Goal: Communication & Community: Answer question/provide support

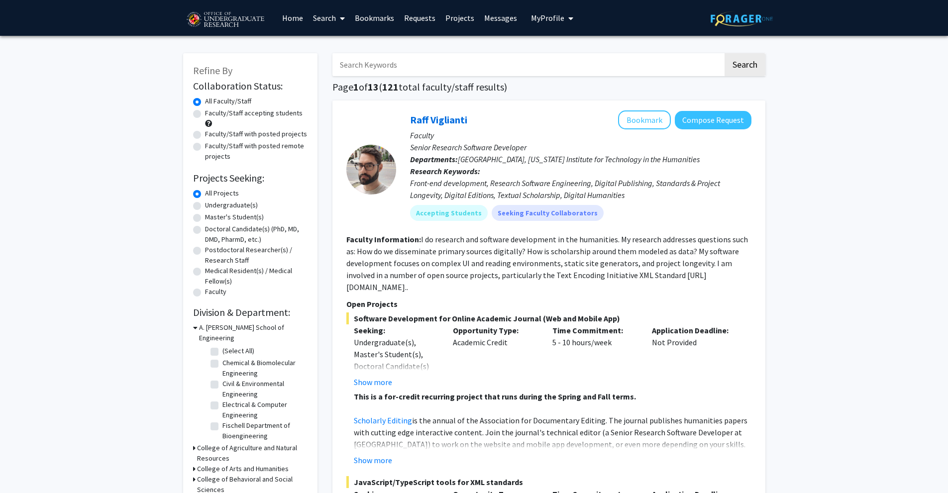
click at [498, 25] on link "Messages" at bounding box center [500, 17] width 43 height 35
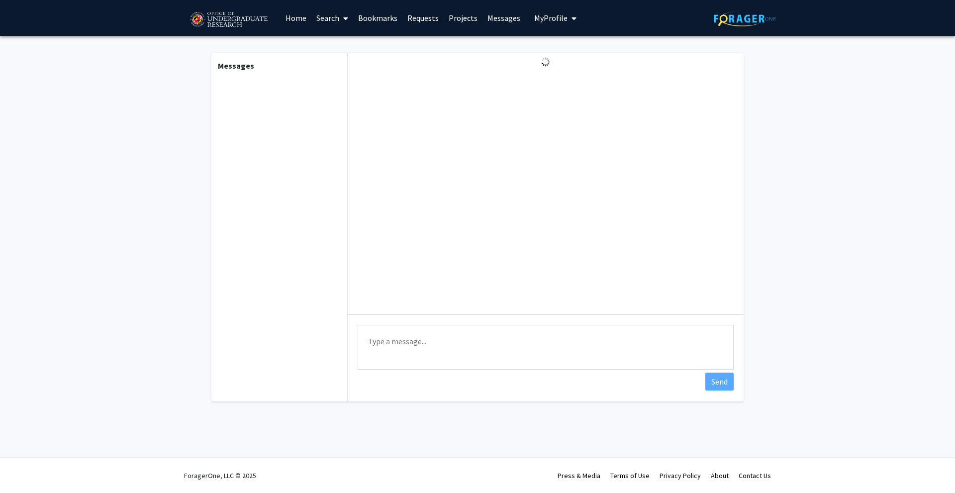
click at [381, 15] on link "Bookmarks" at bounding box center [377, 17] width 49 height 35
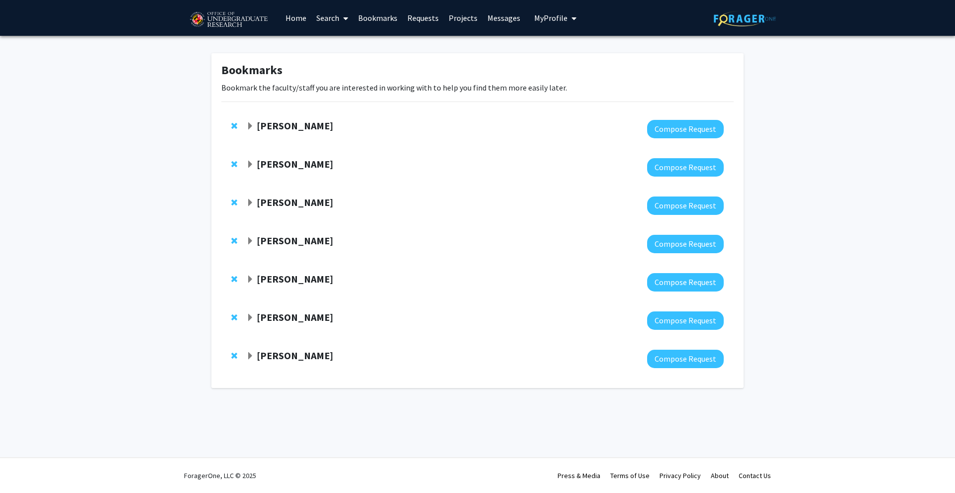
click at [414, 19] on link "Requests" at bounding box center [422, 17] width 41 height 35
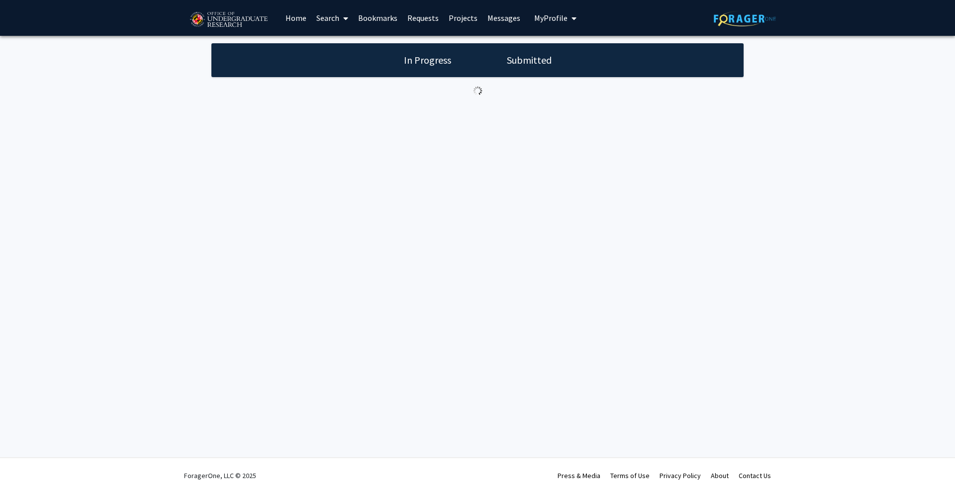
click at [516, 58] on h1 "Submitted" at bounding box center [529, 60] width 51 height 14
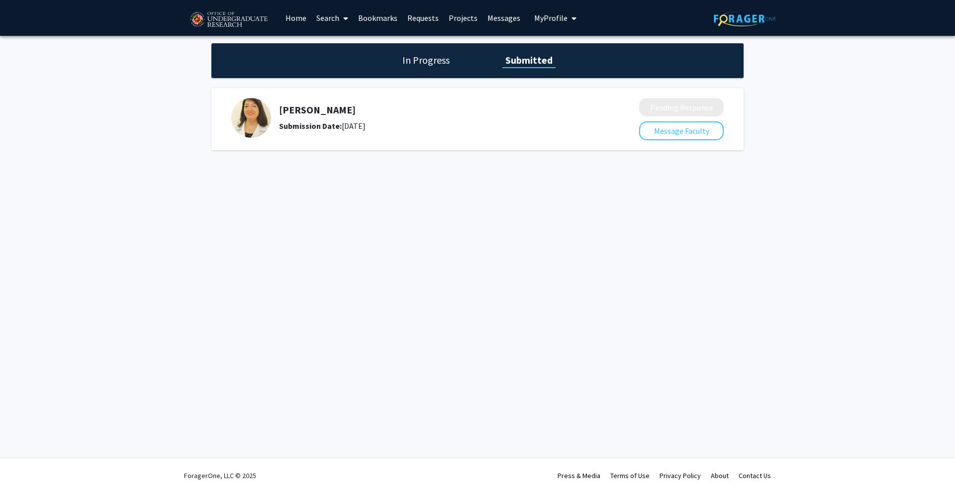
click at [244, 116] on img at bounding box center [251, 118] width 40 height 40
click at [292, 17] on link "Home" at bounding box center [296, 17] width 31 height 35
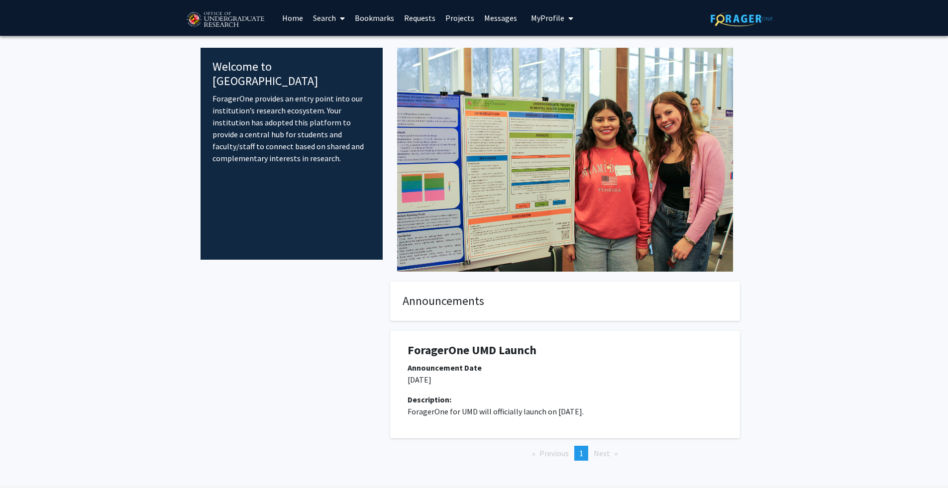
click at [317, 21] on link "Search" at bounding box center [329, 17] width 42 height 35
click at [351, 42] on span "Faculty/Staff" at bounding box center [344, 46] width 73 height 20
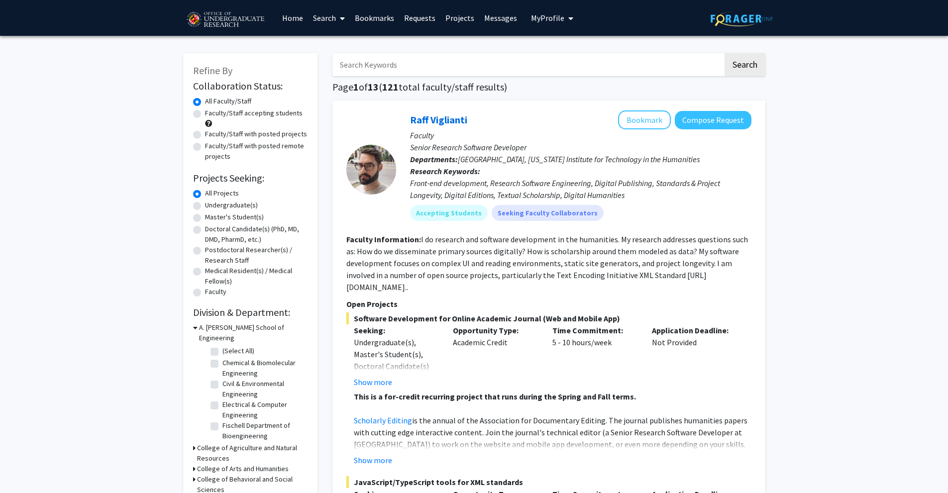
drag, startPoint x: 436, startPoint y: 69, endPoint x: 446, endPoint y: 63, distance: 10.9
click at [436, 69] on input "Search Keywords" at bounding box center [527, 64] width 391 height 23
type input "[PERSON_NAME]"
click at [724, 53] on button "Search" at bounding box center [744, 64] width 41 height 23
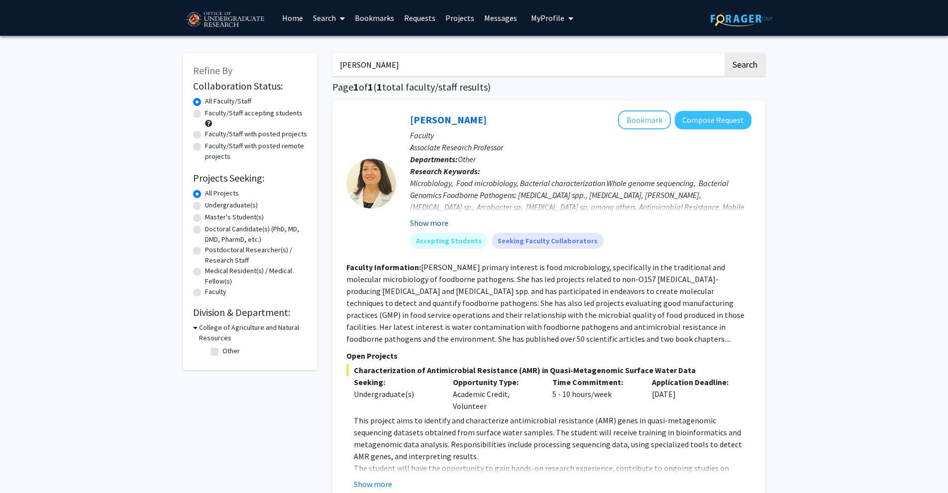
click at [428, 221] on button "Show more" at bounding box center [429, 223] width 38 height 12
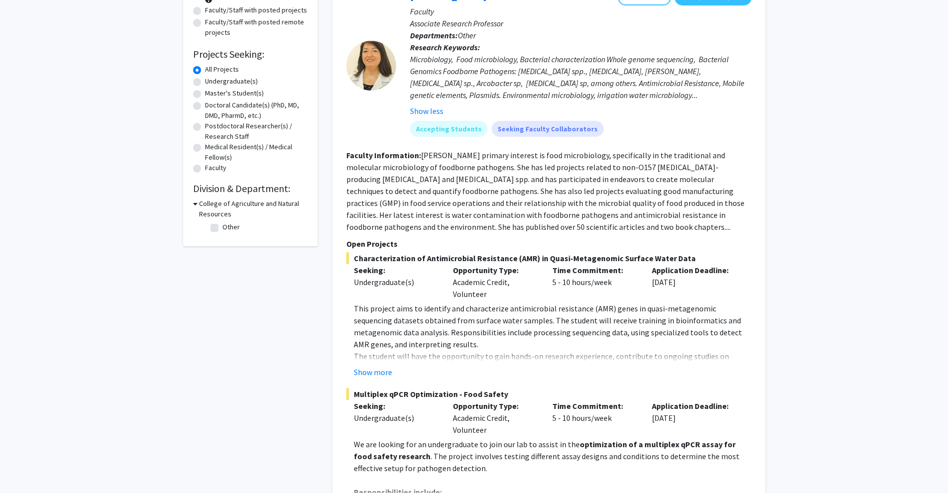
scroll to position [149, 0]
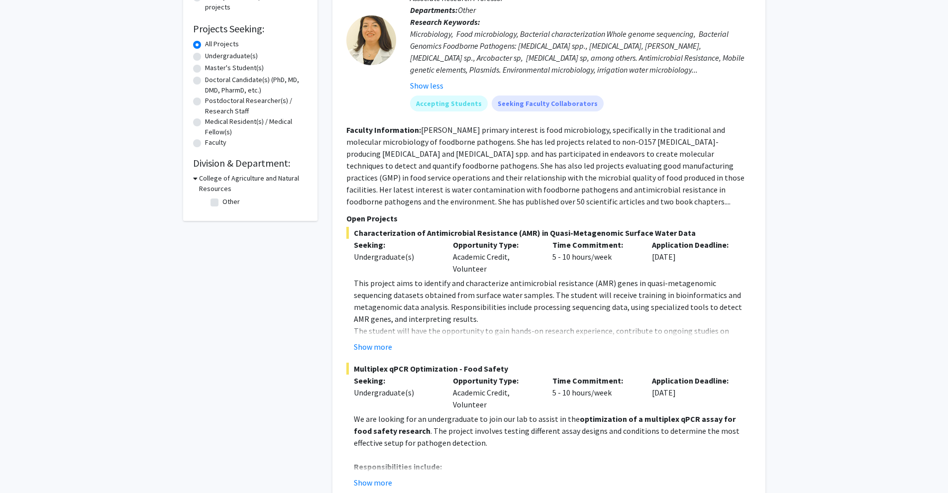
click at [380, 346] on button "Show more" at bounding box center [373, 347] width 38 height 12
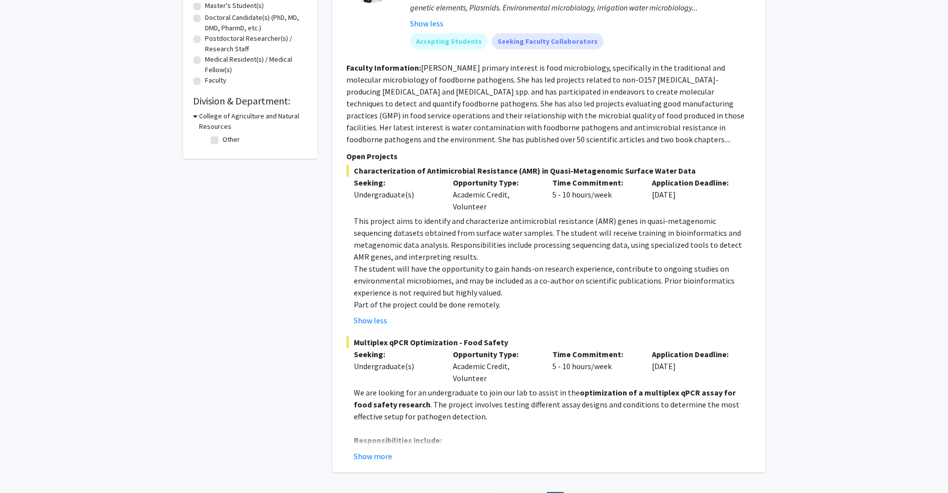
scroll to position [299, 0]
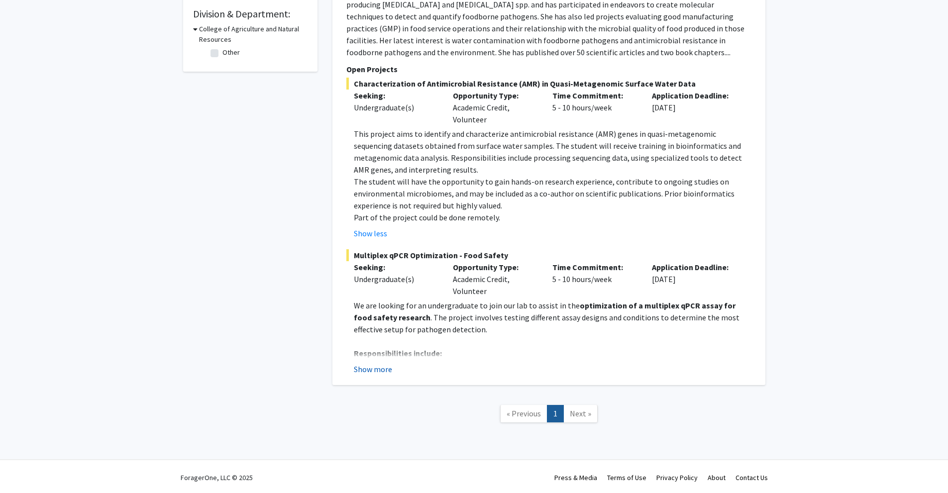
click at [375, 370] on button "Show more" at bounding box center [373, 369] width 38 height 12
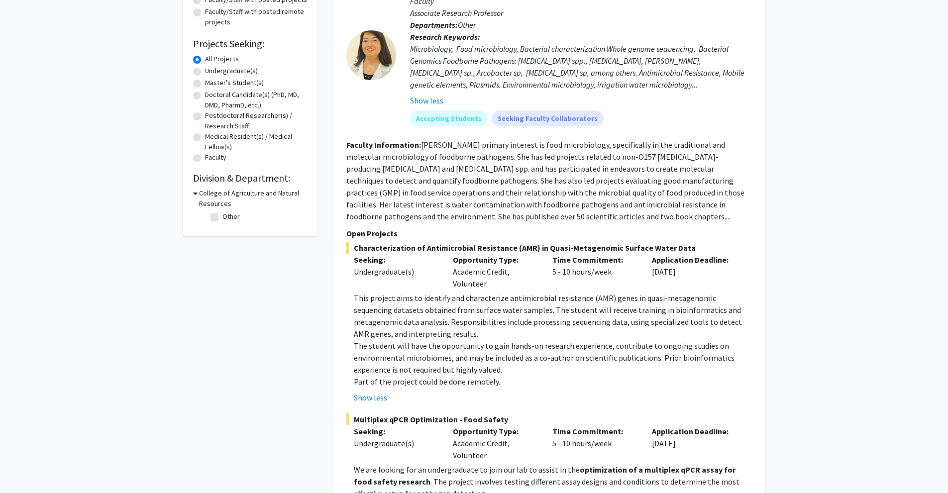
scroll to position [96, 0]
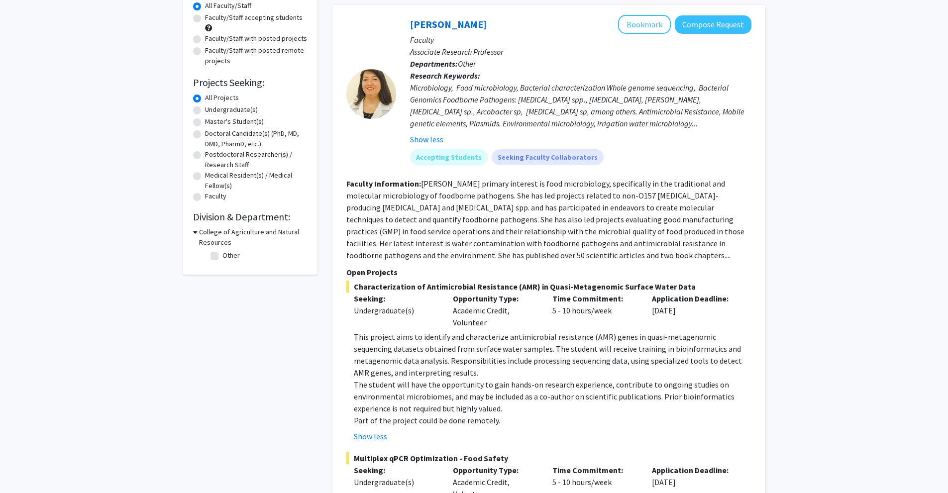
drag, startPoint x: 502, startPoint y: 210, endPoint x: 408, endPoint y: 225, distance: 94.7
click at [408, 225] on section "Faculty Information: [PERSON_NAME] primary interest is food microbiology, speci…" at bounding box center [548, 220] width 405 height 84
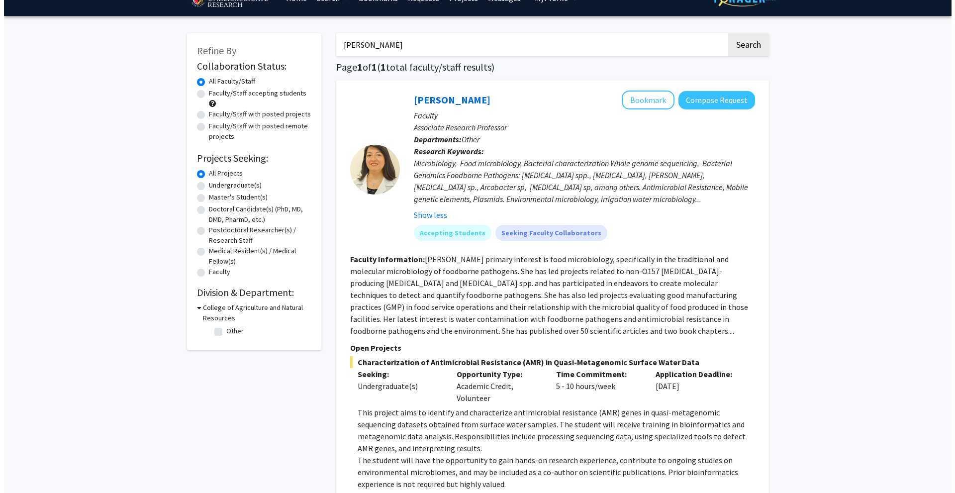
scroll to position [0, 0]
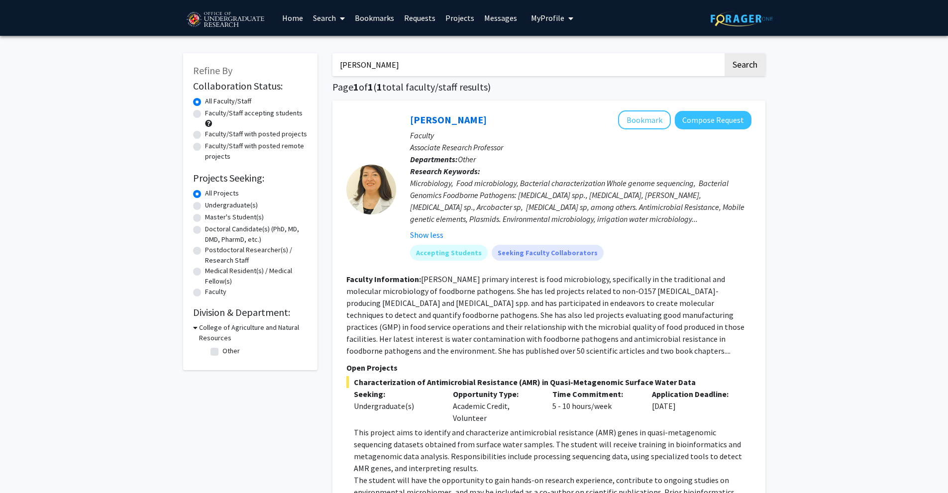
click at [494, 12] on link "Messages" at bounding box center [500, 17] width 43 height 35
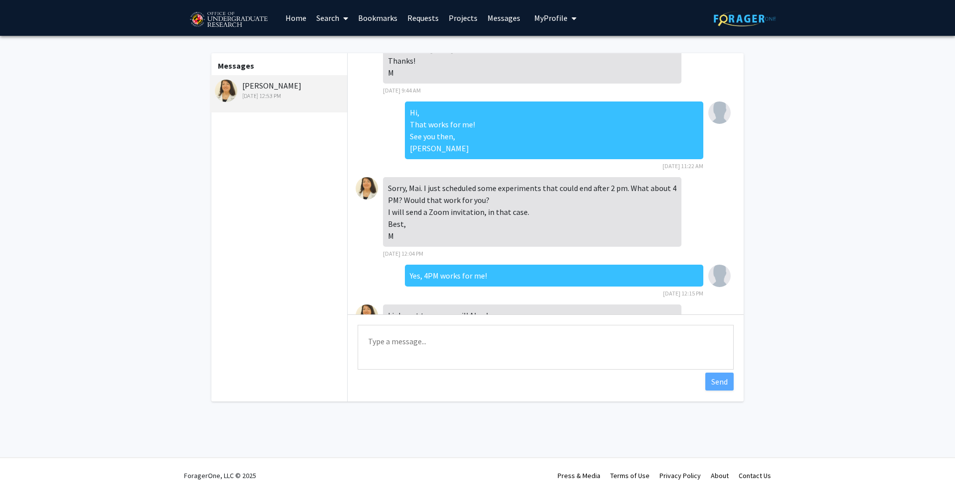
scroll to position [260, 0]
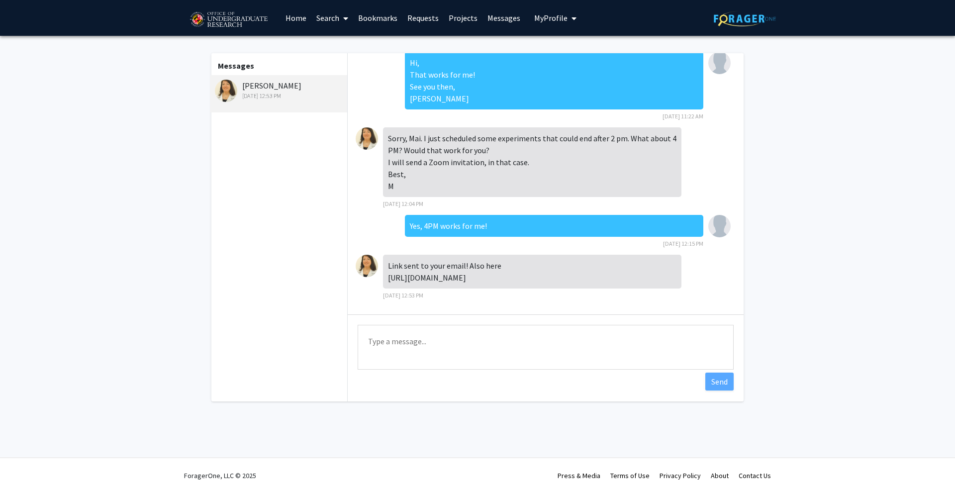
click at [510, 346] on textarea "Type a message" at bounding box center [546, 347] width 376 height 45
type textarea "Hi [PERSON_NAME], I'm in the Zoom waiting room."
click at [724, 386] on button "Send" at bounding box center [719, 382] width 28 height 18
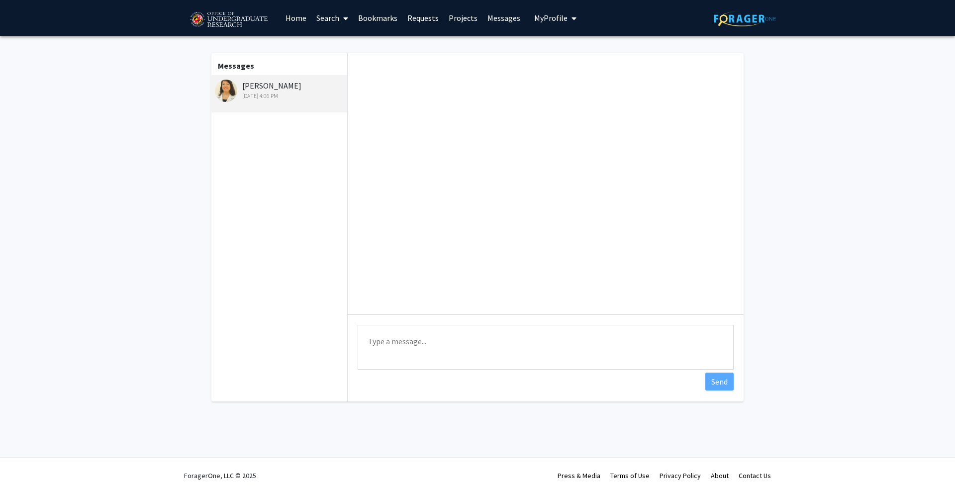
scroll to position [300, 0]
